Goal: Transaction & Acquisition: Subscribe to service/newsletter

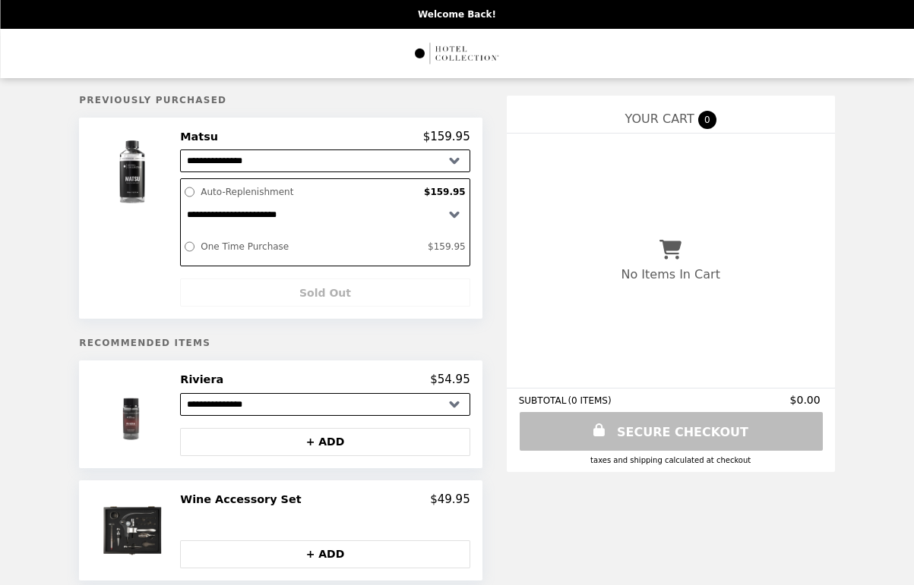
select select "**********"
click at [159, 169] on img at bounding box center [134, 172] width 89 height 85
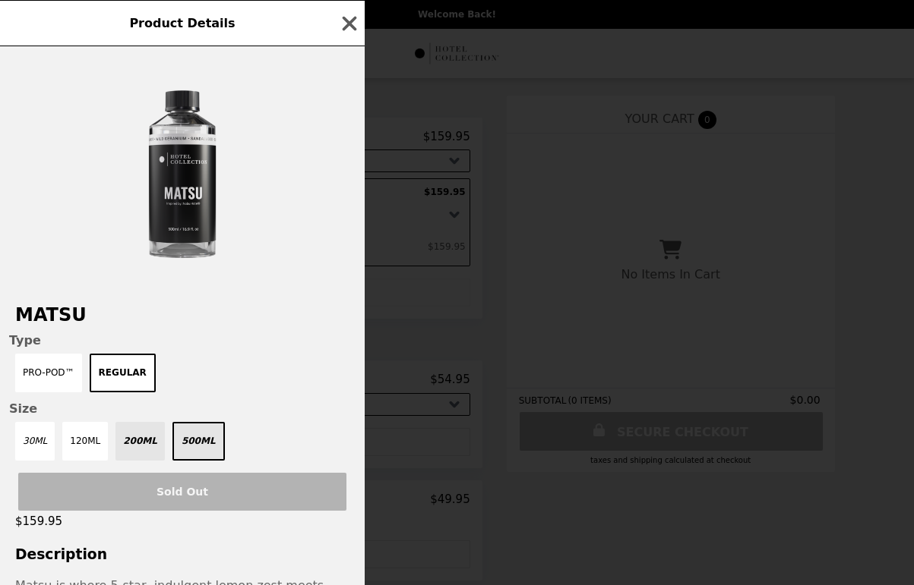
click at [175, 185] on img at bounding box center [182, 176] width 228 height 228
click at [435, 152] on div "Product Details Matsu Type Pro-Pod™ Regular Size 30mL 120mL 200mL 500mL Sold Ou…" at bounding box center [457, 292] width 914 height 585
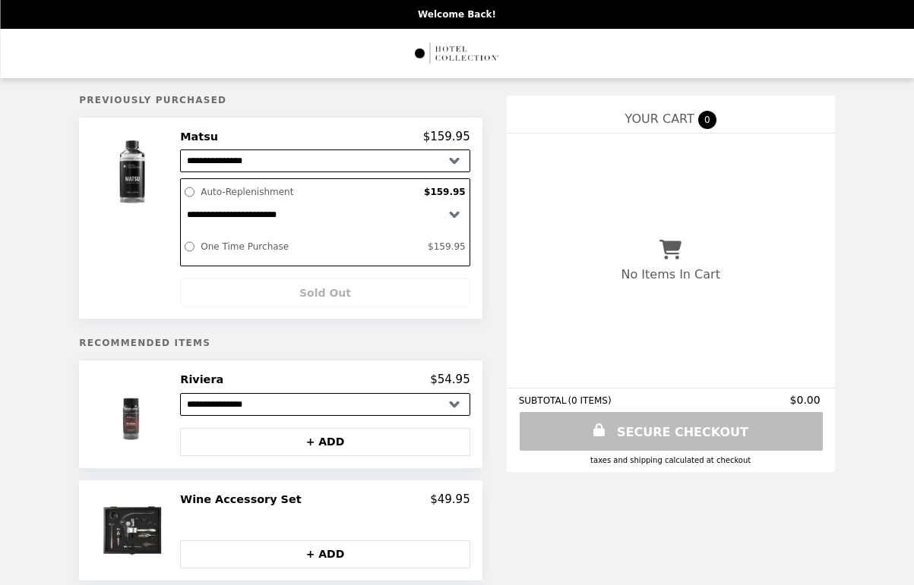
click at [164, 170] on img at bounding box center [134, 172] width 89 height 85
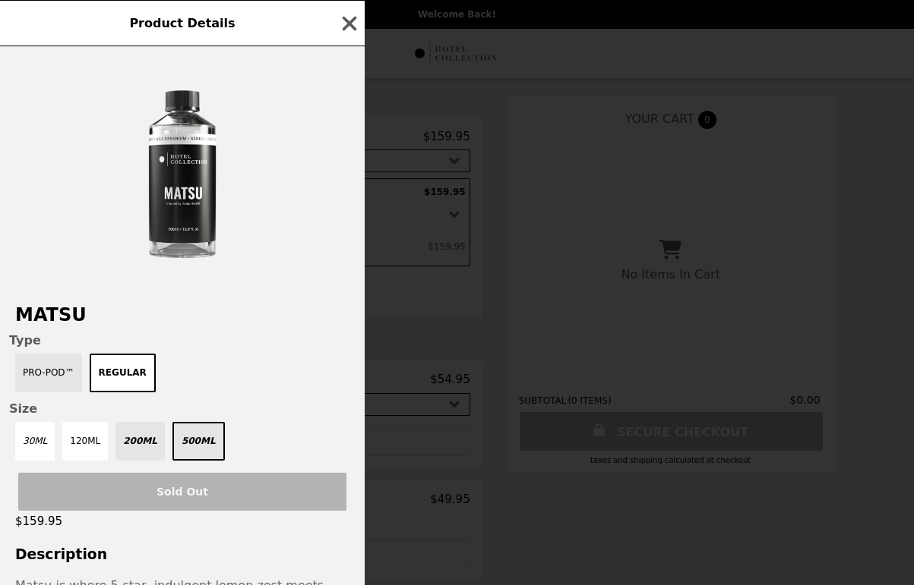
click at [75, 371] on button "Pro-Pod™" at bounding box center [48, 373] width 67 height 39
click at [129, 371] on button "Regular" at bounding box center [126, 373] width 59 height 39
click at [347, 12] on icon "button" at bounding box center [349, 23] width 23 height 23
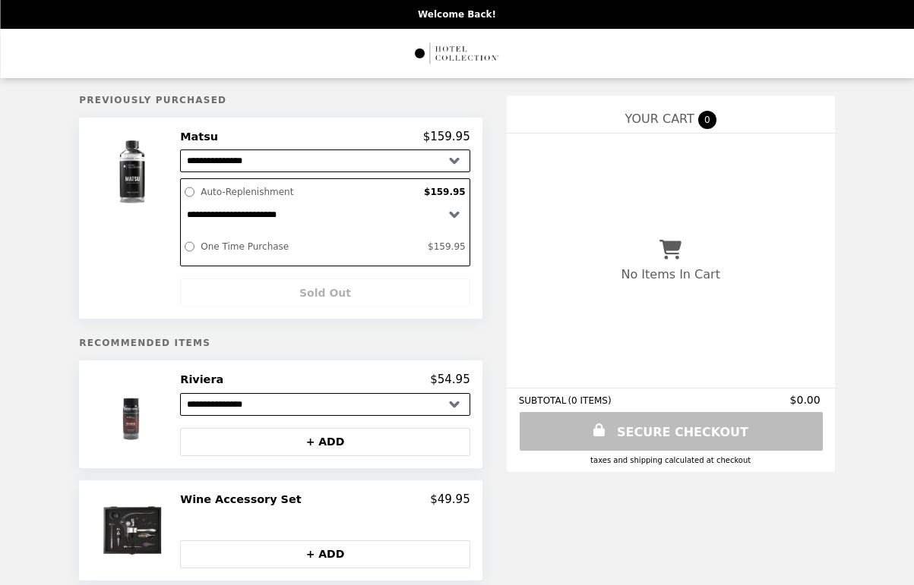
click at [440, 49] on img "Main" at bounding box center [456, 53] width 87 height 31
